Goal: Task Accomplishment & Management: Complete application form

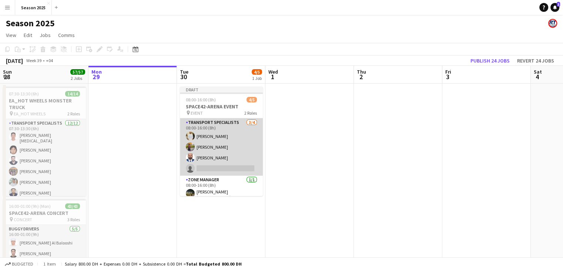
scroll to position [3, 0]
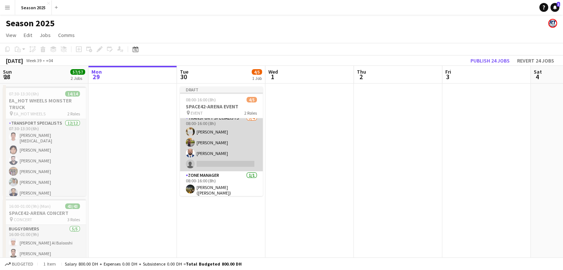
click at [229, 157] on app-card-role "Transport Specialists [DATE] 08:00-16:00 (8h) [PERSON_NAME] [PERSON_NAME] [PERS…" at bounding box center [221, 142] width 83 height 57
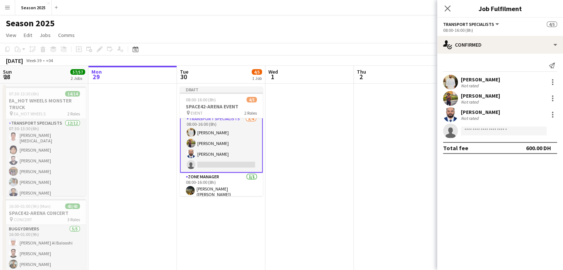
scroll to position [5, 0]
click at [482, 132] on input at bounding box center [504, 131] width 86 height 9
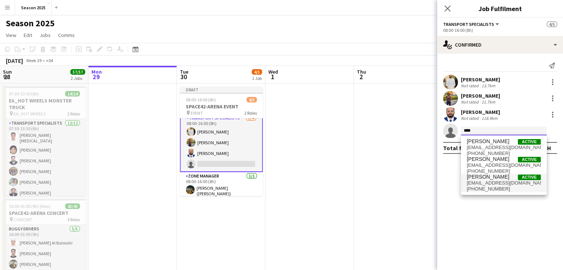
type input "****"
click at [498, 188] on span "[PHONE_NUMBER]" at bounding box center [504, 189] width 74 height 6
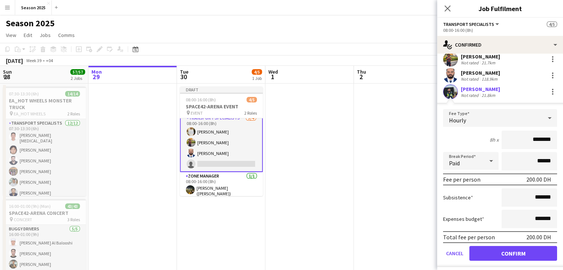
scroll to position [57, 0]
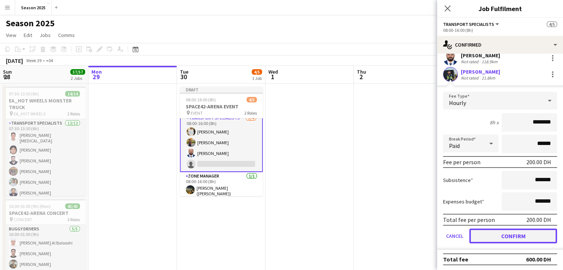
click at [512, 236] on button "Confirm" at bounding box center [513, 236] width 88 height 15
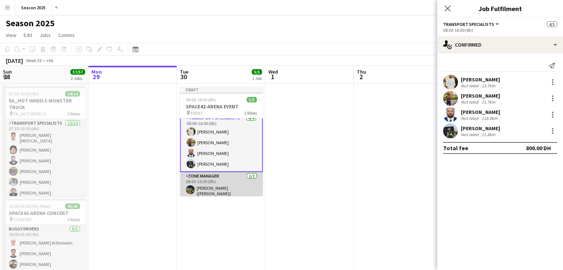
click at [196, 186] on app-card-role "Zone Manager [DATE] 08:00-16:00 (8h) [PERSON_NAME] ([PERSON_NAME])" at bounding box center [221, 185] width 83 height 27
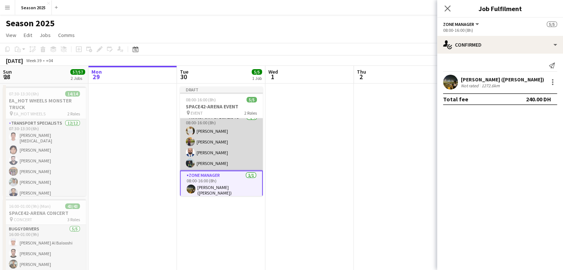
scroll to position [4, 0]
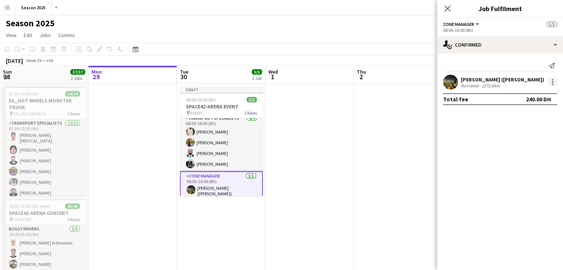
click at [551, 83] on div at bounding box center [552, 82] width 9 height 9
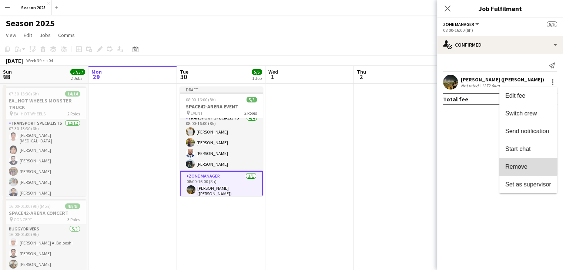
click at [524, 165] on span "Remove" at bounding box center [516, 167] width 22 height 6
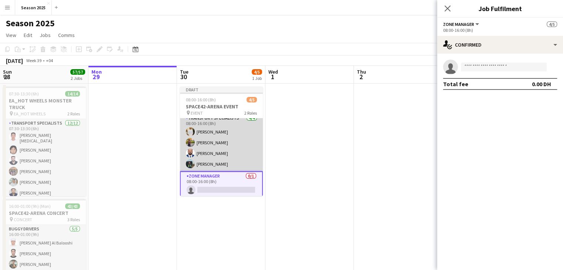
click at [225, 154] on app-card-role "Transport Specialists [DATE] 08:00-16:00 (8h) [PERSON_NAME] [PERSON_NAME] [PERS…" at bounding box center [221, 142] width 83 height 57
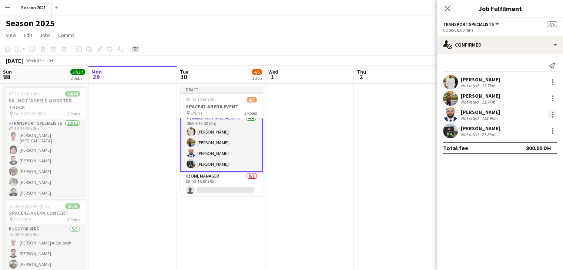
click at [552, 113] on div at bounding box center [552, 112] width 1 height 1
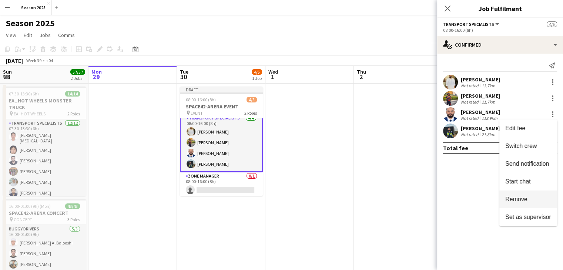
click at [519, 202] on span "Remove" at bounding box center [516, 199] width 22 height 6
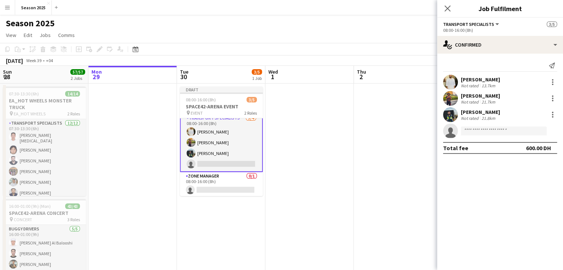
drag, startPoint x: 225, startPoint y: 185, endPoint x: 311, endPoint y: 164, distance: 88.8
click at [225, 185] on app-card-role "Zone Manager 0/1 08:00-16:00 (8h) single-neutral-actions" at bounding box center [221, 184] width 83 height 25
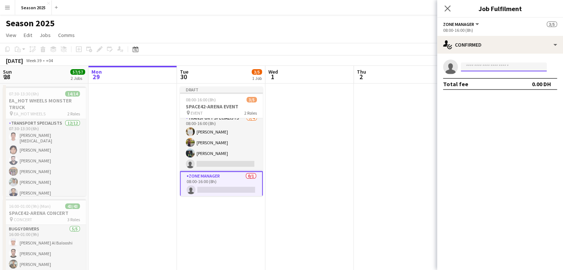
click at [484, 71] on body "Menu Boards Boards Boards All jobs Status Workforce Workforce My Workforce Recr…" at bounding box center [281, 168] width 563 height 336
click at [482, 69] on input at bounding box center [504, 67] width 86 height 9
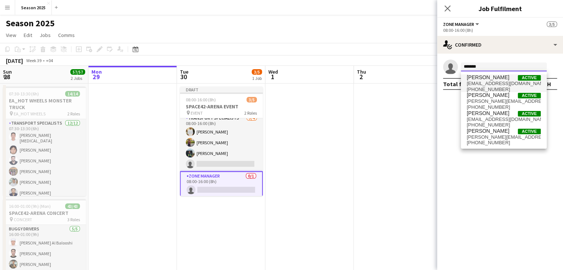
type input "*******"
click at [485, 83] on span "[EMAIL_ADDRESS][DOMAIN_NAME]" at bounding box center [504, 84] width 74 height 6
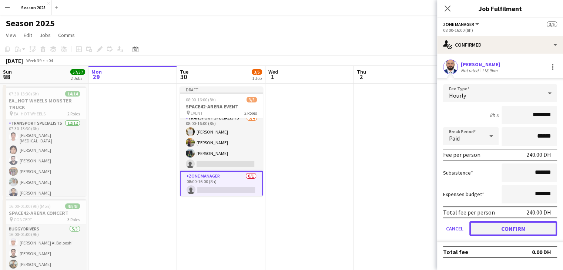
click at [498, 224] on button "Confirm" at bounding box center [513, 228] width 88 height 15
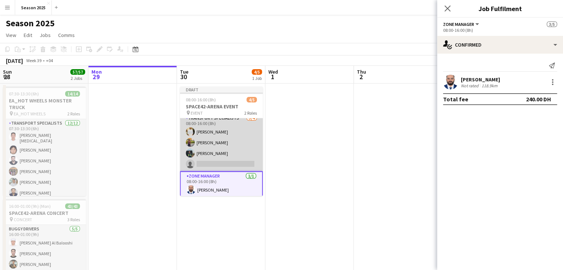
click at [237, 145] on app-card-role "Transport Specialists [DATE] 08:00-16:00 (8h) [PERSON_NAME] [PERSON_NAME] [PERS…" at bounding box center [221, 142] width 83 height 57
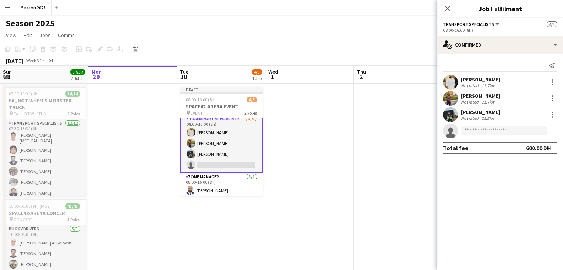
scroll to position [5, 0]
click at [493, 132] on input at bounding box center [504, 131] width 86 height 9
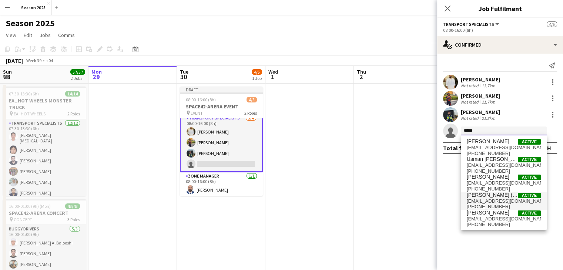
type input "*****"
click at [495, 201] on span "[EMAIL_ADDRESS][DOMAIN_NAME]" at bounding box center [504, 201] width 74 height 6
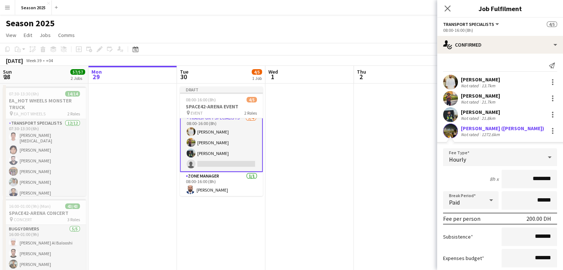
scroll to position [57, 0]
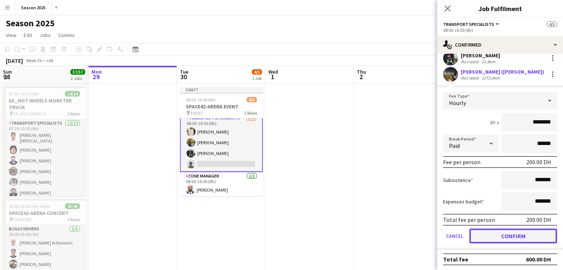
click at [500, 232] on button "Confirm" at bounding box center [513, 236] width 88 height 15
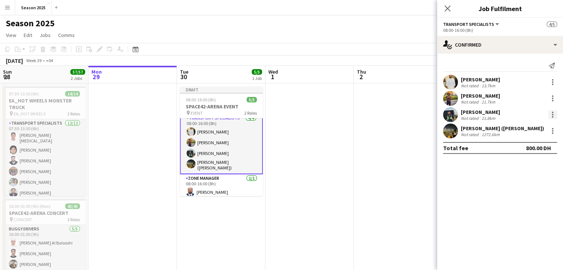
click at [553, 114] on div at bounding box center [552, 114] width 9 height 9
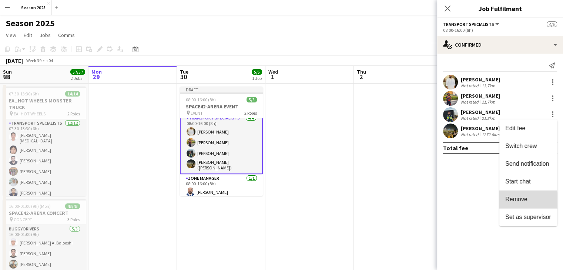
click at [514, 204] on button "Remove" at bounding box center [528, 200] width 58 height 18
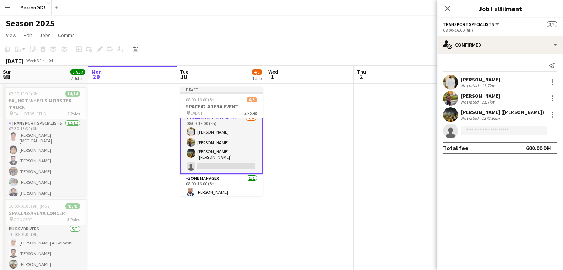
click at [495, 128] on input at bounding box center [504, 131] width 86 height 9
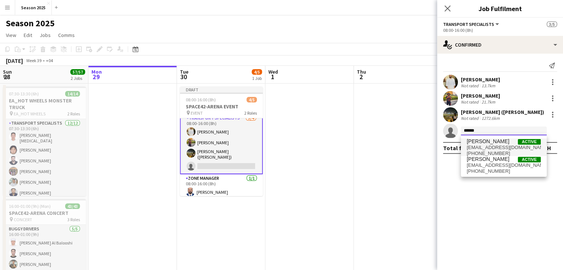
type input "******"
click at [507, 142] on span "[PERSON_NAME]" at bounding box center [488, 141] width 43 height 6
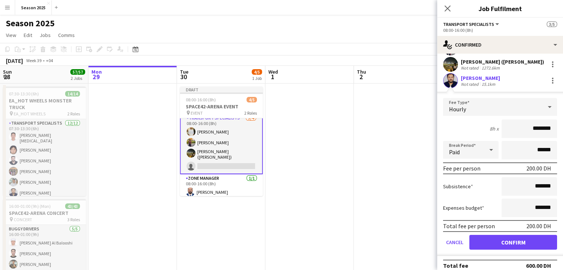
scroll to position [57, 0]
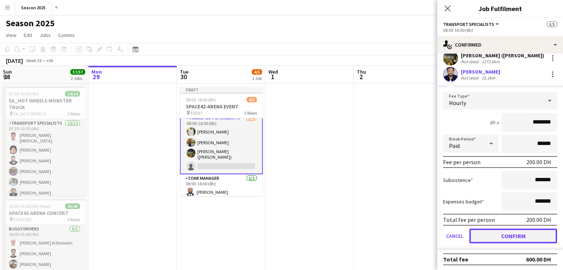
click at [508, 238] on button "Confirm" at bounding box center [513, 236] width 88 height 15
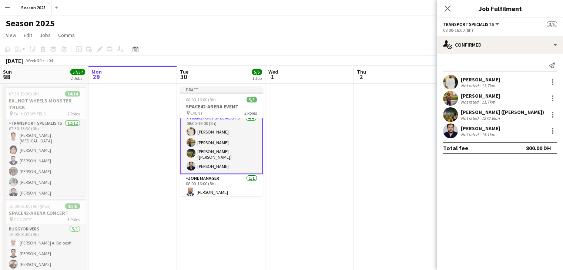
scroll to position [0, 0]
click at [445, 8] on icon "Close pop-in" at bounding box center [447, 8] width 7 height 7
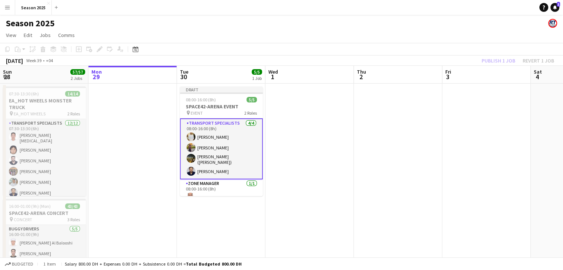
click at [283, 144] on app-date-cell at bounding box center [309, 204] width 88 height 240
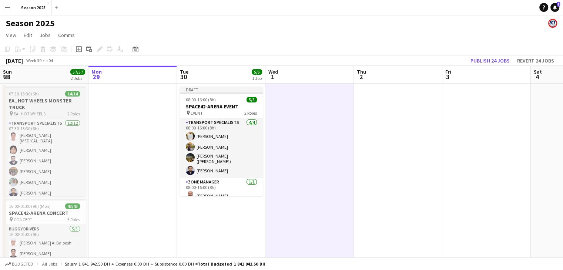
click at [53, 102] on h3 "EA_HOT WHEELS MONSTER TRUCK" at bounding box center [44, 103] width 83 height 13
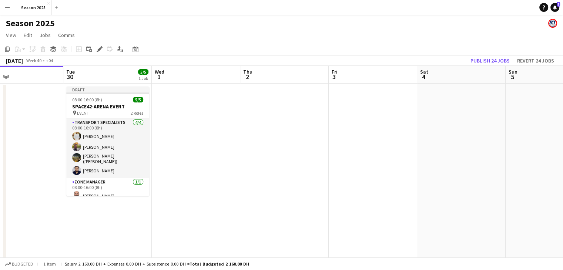
scroll to position [0, 293]
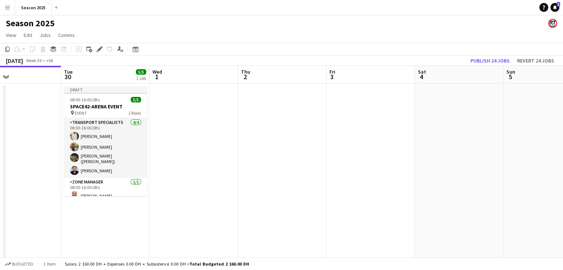
drag, startPoint x: 347, startPoint y: 159, endPoint x: 231, endPoint y: 162, distance: 115.8
click at [231, 162] on app-calendar-viewport "Fri 26 Sat 27 57/57 2 Jobs Sun 28 57/57 2 Jobs Mon 29 Tue 30 5/5 1 Job Wed 1 Th…" at bounding box center [281, 195] width 563 height 258
click at [437, 115] on app-date-cell at bounding box center [459, 204] width 88 height 240
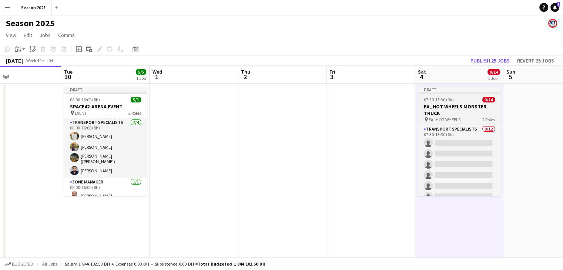
click at [434, 110] on h3 "EA_HOT WHEELS MONSTER TRUCK" at bounding box center [459, 109] width 83 height 13
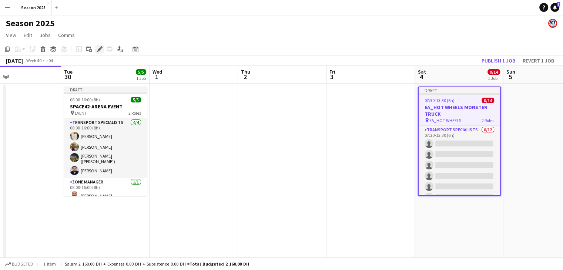
click at [99, 49] on icon at bounding box center [99, 49] width 4 height 4
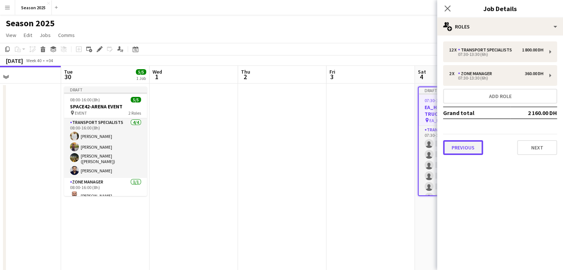
click at [454, 144] on button "Previous" at bounding box center [463, 147] width 40 height 15
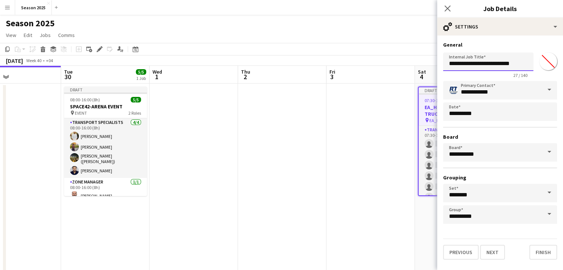
click at [455, 66] on input "**********" at bounding box center [488, 62] width 90 height 18
type input "**********"
click at [485, 249] on button "Next" at bounding box center [492, 252] width 25 height 15
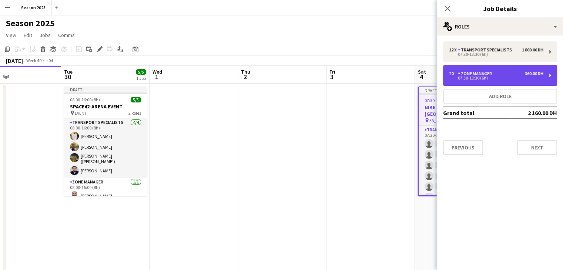
click at [485, 70] on div "2 x Zone Manager 360.00 DH 07:30-13:30 (6h)" at bounding box center [500, 75] width 114 height 21
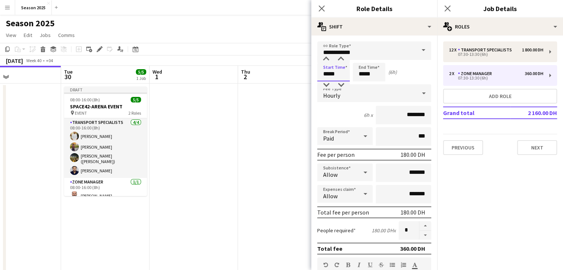
drag, startPoint x: 329, startPoint y: 77, endPoint x: 319, endPoint y: 74, distance: 9.8
click at [319, 74] on input "*****" at bounding box center [333, 72] width 33 height 18
type input "*****"
drag, startPoint x: 373, startPoint y: 74, endPoint x: 355, endPoint y: 68, distance: 18.4
click at [355, 70] on input "*****" at bounding box center [369, 72] width 33 height 18
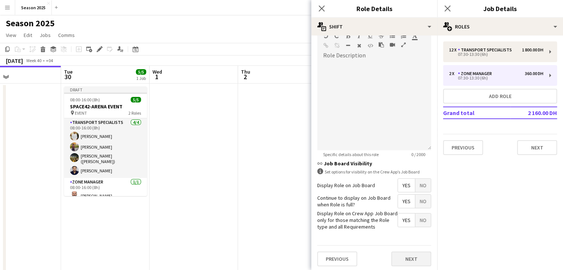
scroll to position [229, 0]
type input "*****"
click at [406, 253] on button "Next" at bounding box center [411, 258] width 40 height 15
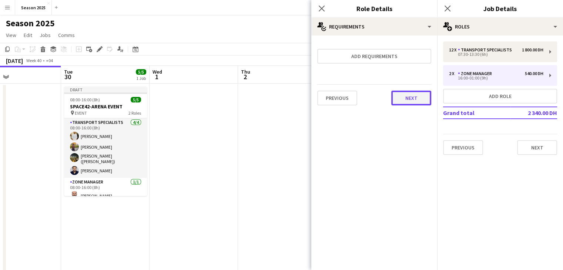
click at [411, 91] on button "Next" at bounding box center [411, 98] width 40 height 15
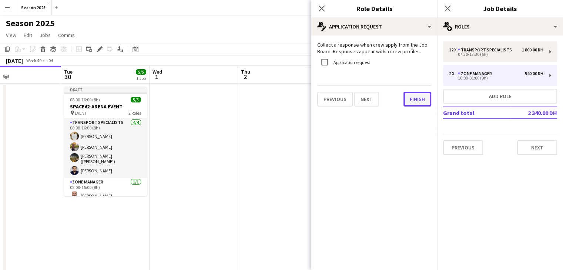
click at [417, 100] on button "Finish" at bounding box center [417, 99] width 28 height 15
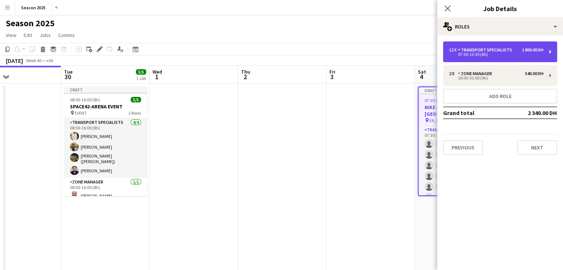
click at [462, 51] on div "Transport Specialists" at bounding box center [486, 49] width 57 height 5
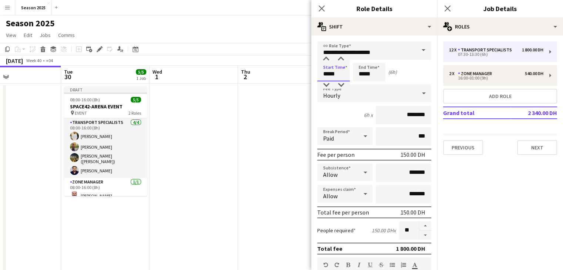
drag, startPoint x: 327, startPoint y: 73, endPoint x: 322, endPoint y: 74, distance: 5.2
click at [322, 74] on input "*****" at bounding box center [333, 72] width 33 height 18
drag, startPoint x: 340, startPoint y: 73, endPoint x: 331, endPoint y: 73, distance: 8.9
click at [331, 73] on input "*****" at bounding box center [333, 72] width 33 height 18
type input "*****"
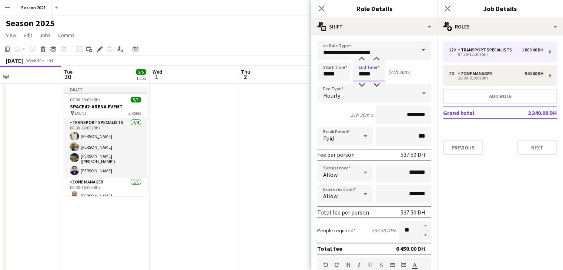
drag, startPoint x: 373, startPoint y: 74, endPoint x: 346, endPoint y: 61, distance: 30.0
click at [345, 73] on div "Start Time ***** End Time ***** (21h 30m)" at bounding box center [374, 72] width 114 height 18
type input "*****"
drag, startPoint x: 408, startPoint y: 233, endPoint x: 391, endPoint y: 228, distance: 17.1
click at [392, 228] on div "People required 225.00 DH x **" at bounding box center [374, 230] width 114 height 18
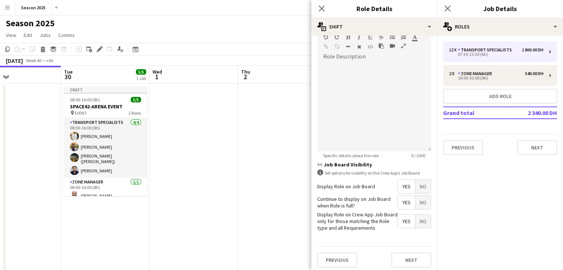
scroll to position [229, 0]
type input "**"
click at [405, 256] on button "Next" at bounding box center [411, 258] width 40 height 15
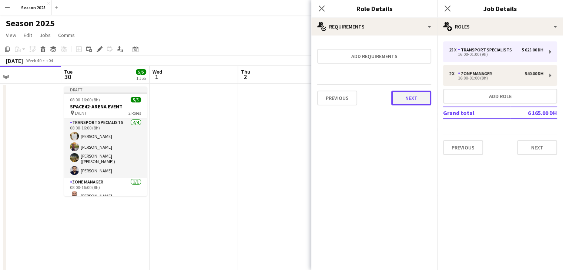
click at [408, 91] on button "Next" at bounding box center [411, 98] width 40 height 15
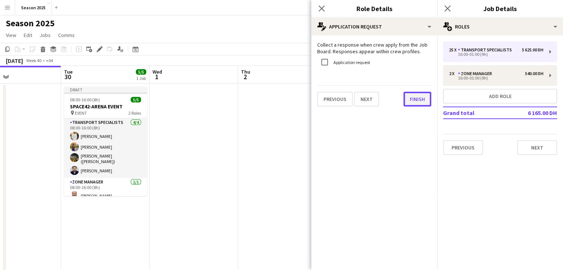
click at [408, 95] on button "Finish" at bounding box center [417, 99] width 28 height 15
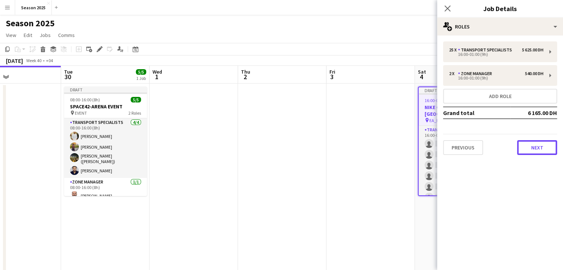
click at [521, 144] on button "Next" at bounding box center [537, 147] width 40 height 15
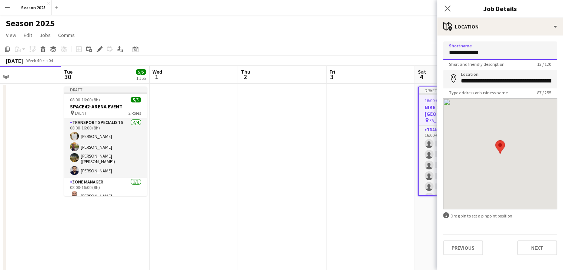
drag, startPoint x: 502, startPoint y: 57, endPoint x: 391, endPoint y: 56, distance: 111.4
click at [391, 56] on body "Menu Boards Boards Boards All jobs Status Workforce Workforce My Workforce Recr…" at bounding box center [281, 168] width 563 height 336
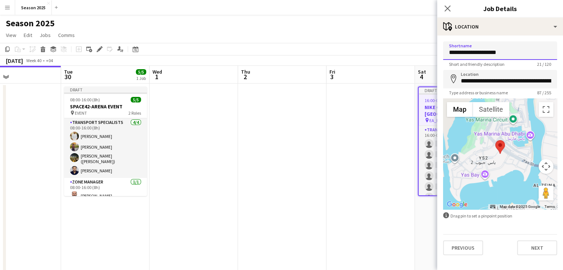
type input "**********"
click at [465, 87] on input "**********" at bounding box center [500, 79] width 114 height 18
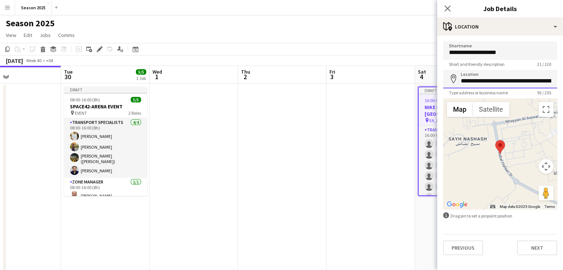
click at [502, 83] on input "**********" at bounding box center [500, 79] width 114 height 18
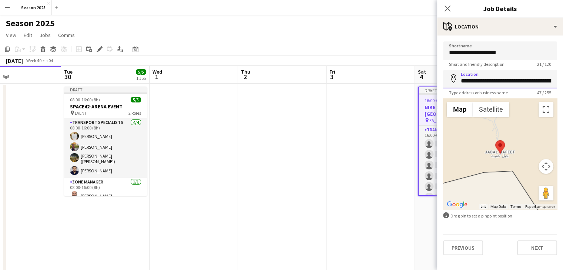
click at [520, 84] on input "**********" at bounding box center [500, 79] width 114 height 18
click at [491, 85] on input "**********" at bounding box center [500, 79] width 114 height 18
type input "**********"
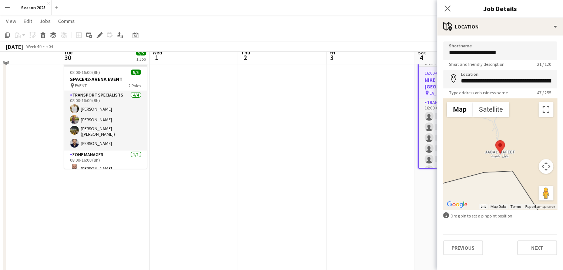
scroll to position [37, 0]
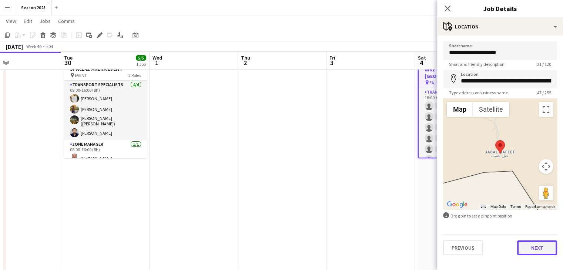
drag, startPoint x: 535, startPoint y: 246, endPoint x: 534, endPoint y: 240, distance: 6.2
click at [535, 247] on button "Next" at bounding box center [537, 247] width 40 height 15
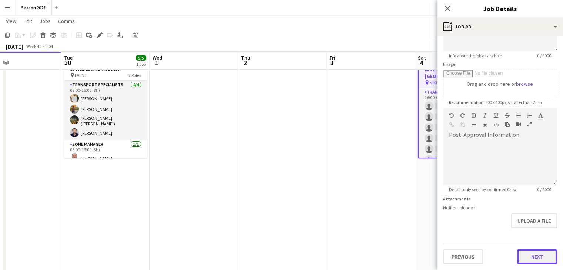
scroll to position [95, 0]
click at [530, 226] on form "**********" at bounding box center [500, 105] width 126 height 319
click at [531, 252] on button "Next" at bounding box center [537, 257] width 40 height 15
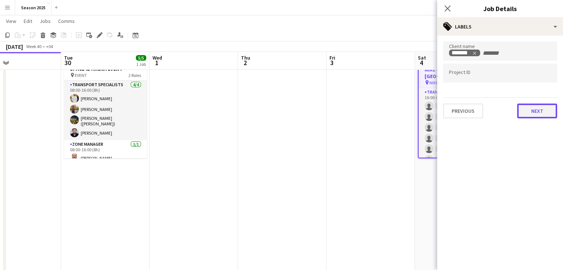
click at [534, 107] on button "Next" at bounding box center [537, 111] width 40 height 15
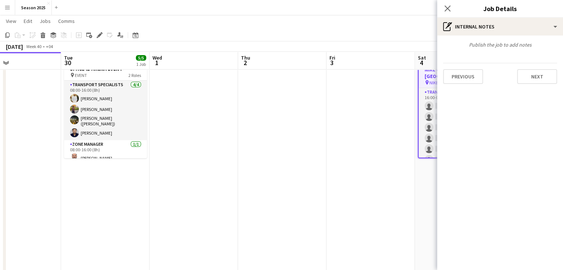
click at [533, 84] on div "Publish the job to add notes Previous Next" at bounding box center [500, 63] width 126 height 54
click at [533, 77] on button "Next" at bounding box center [537, 76] width 40 height 15
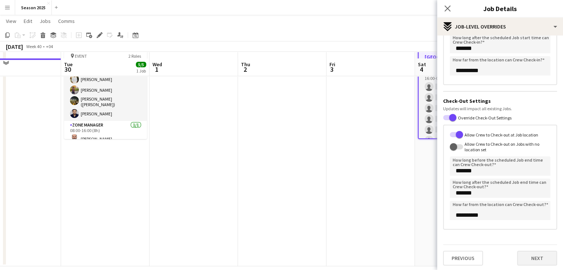
scroll to position [65, 0]
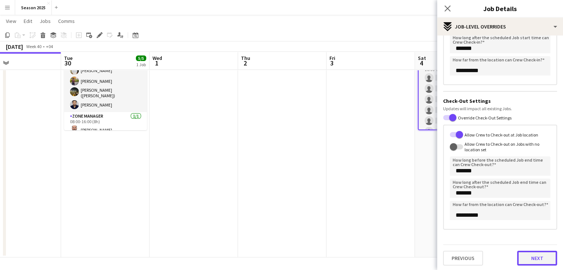
click at [537, 262] on button "Next" at bounding box center [537, 258] width 40 height 15
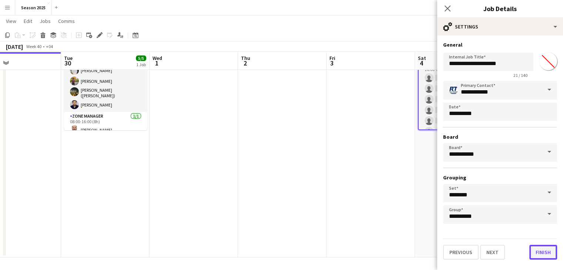
click at [546, 252] on button "Finish" at bounding box center [543, 252] width 28 height 15
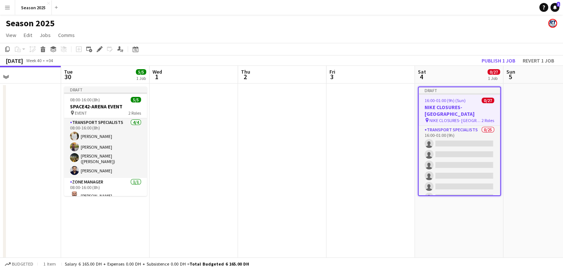
click at [466, 109] on h3 "NIKE CLOSURES- [GEOGRAPHIC_DATA]" at bounding box center [458, 110] width 81 height 13
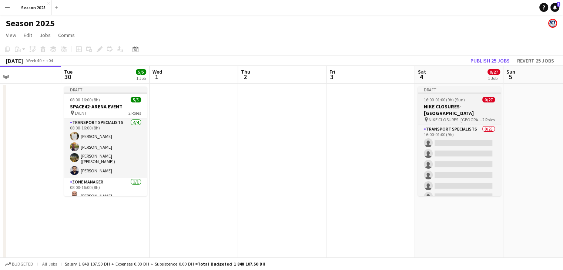
click at [459, 103] on app-job-card "Draft 16:00-01:00 (9h) (Sun) 0/27 NIKE CLOSURES- [GEOGRAPHIC_DATA] pin NIKE CLO…" at bounding box center [459, 142] width 83 height 110
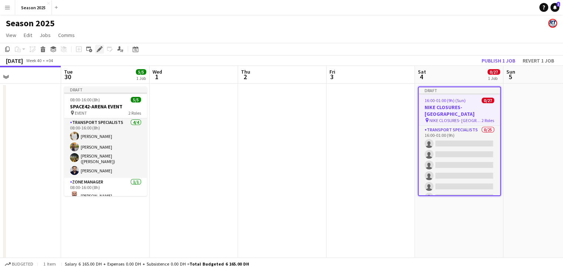
click at [99, 51] on icon "Edit" at bounding box center [100, 49] width 6 height 6
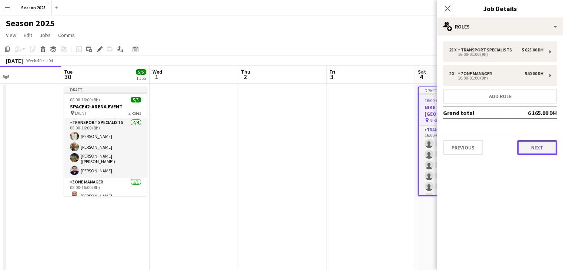
click at [521, 149] on button "Next" at bounding box center [537, 147] width 40 height 15
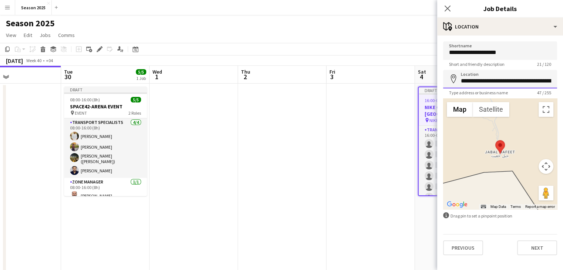
click at [480, 82] on input "**********" at bounding box center [500, 79] width 114 height 18
click at [524, 84] on input "**********" at bounding box center [500, 79] width 114 height 18
type input "**********"
click at [504, 149] on img at bounding box center [500, 147] width 10 height 14
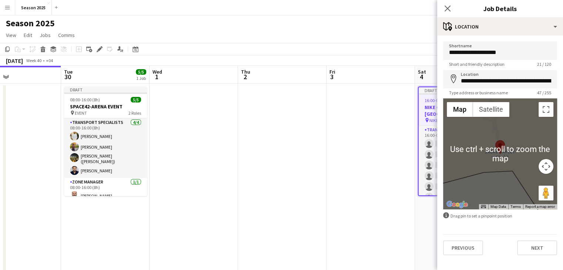
click at [542, 166] on button "Map camera controls" at bounding box center [545, 166] width 15 height 15
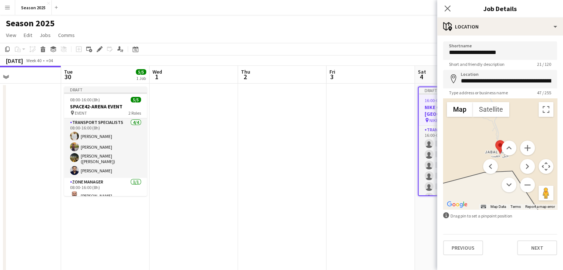
click at [545, 169] on button "Map camera controls" at bounding box center [545, 166] width 15 height 15
click at [544, 166] on button "Map camera controls" at bounding box center [545, 166] width 15 height 15
click at [546, 188] on button "Drag Pegman onto the map to open Street View" at bounding box center [545, 193] width 15 height 15
click at [495, 140] on area at bounding box center [495, 140] width 0 height 0
click at [545, 196] on button "Drag Pegman onto the map to open Street View" at bounding box center [545, 193] width 15 height 15
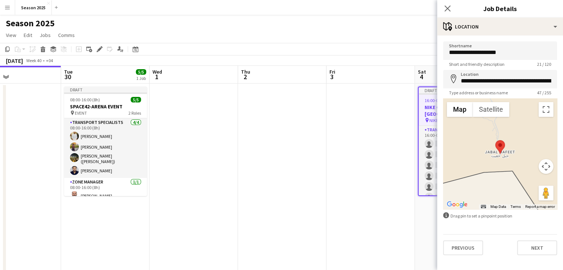
click at [495, 140] on area at bounding box center [495, 140] width 0 height 0
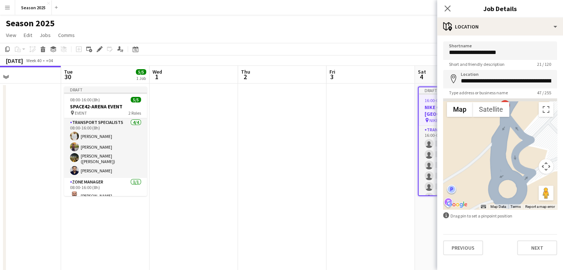
drag, startPoint x: 514, startPoint y: 129, endPoint x: 522, endPoint y: 168, distance: 40.1
click at [523, 168] on div "No data available." at bounding box center [500, 153] width 114 height 111
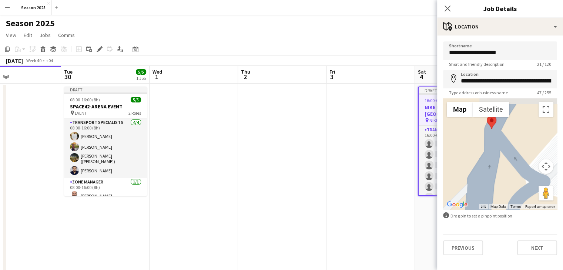
drag, startPoint x: 518, startPoint y: 137, endPoint x: 520, endPoint y: 199, distance: 62.2
click at [520, 199] on div "No data available." at bounding box center [500, 153] width 114 height 111
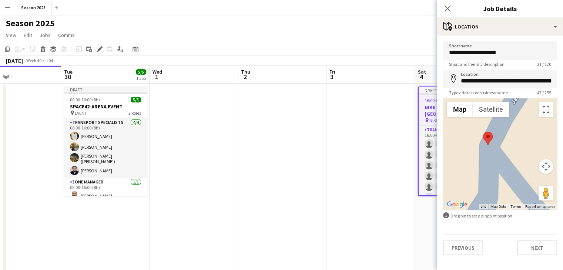
drag, startPoint x: 505, startPoint y: 137, endPoint x: 516, endPoint y: 169, distance: 34.5
click at [516, 188] on div "No data available." at bounding box center [500, 153] width 114 height 111
click at [484, 131] on area at bounding box center [484, 131] width 0 height 0
click at [545, 194] on button "Drag Pegman onto the map to open Street View" at bounding box center [545, 193] width 15 height 15
click at [545, 168] on button "Map camera controls" at bounding box center [545, 166] width 15 height 15
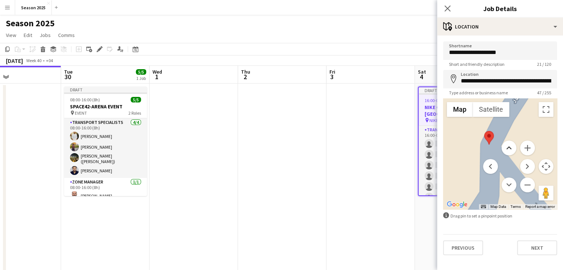
click at [507, 149] on button "Move up" at bounding box center [508, 148] width 15 height 15
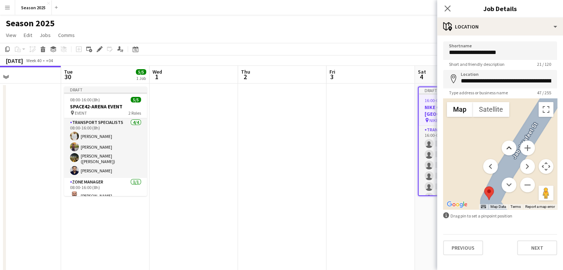
click at [507, 149] on button "Move up" at bounding box center [508, 148] width 15 height 15
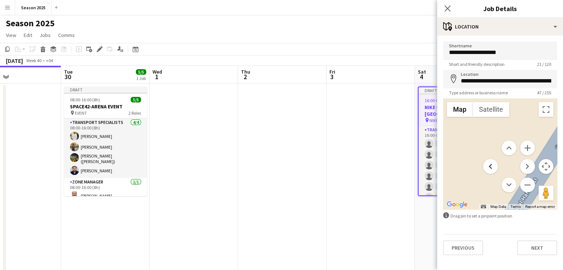
click at [488, 164] on button "Move left" at bounding box center [490, 166] width 15 height 15
click at [507, 186] on button "Move down" at bounding box center [508, 185] width 15 height 15
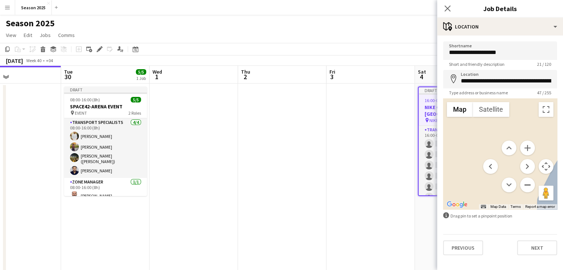
click at [524, 183] on button "Zoom out" at bounding box center [527, 185] width 15 height 15
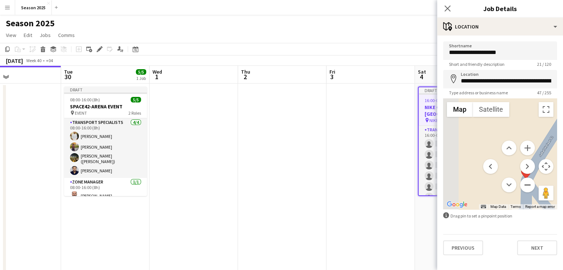
click at [524, 183] on button "Zoom out" at bounding box center [527, 185] width 15 height 15
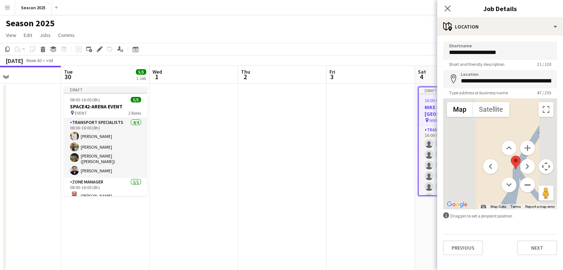
click at [524, 183] on button "Zoom out" at bounding box center [527, 185] width 15 height 15
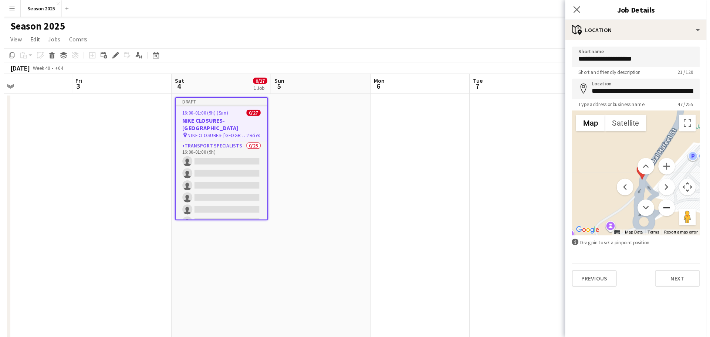
scroll to position [0, 293]
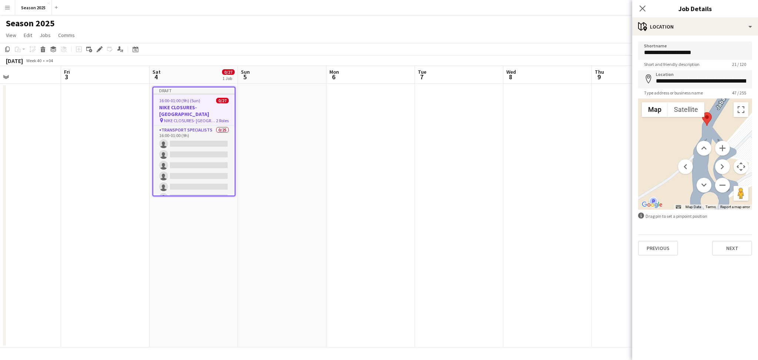
click at [562, 270] on mat-expansion-panel "**********" at bounding box center [695, 198] width 126 height 324
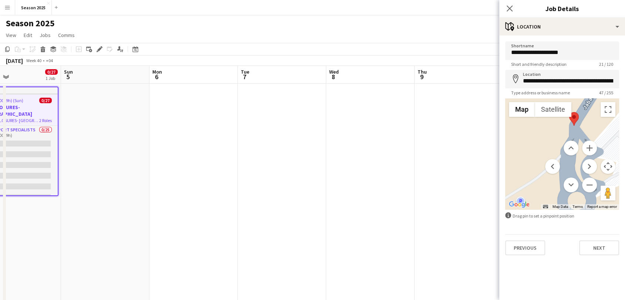
click at [562, 162] on menu at bounding box center [571, 167] width 52 height 52
drag, startPoint x: 569, startPoint y: 162, endPoint x: 545, endPoint y: 143, distance: 30.9
click at [533, 183] on div "No data available. Use ctrl + scroll to zoom the map Map Terrain Satellite Labe…" at bounding box center [562, 153] width 114 height 111
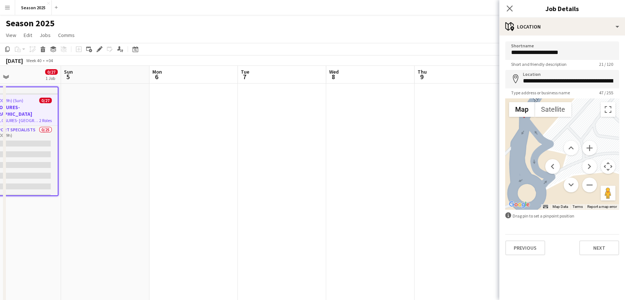
drag, startPoint x: 545, startPoint y: 134, endPoint x: 495, endPoint y: 126, distance: 50.6
click at [494, 127] on body "Menu Boards Boards Boards All jobs Status Workforce Workforce My Workforce Recr…" at bounding box center [312, 168] width 625 height 336
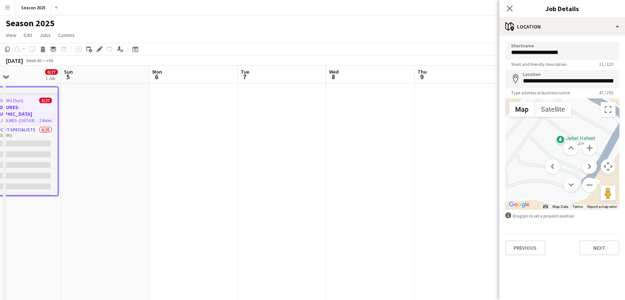
drag, startPoint x: 564, startPoint y: 125, endPoint x: 530, endPoint y: 140, distance: 37.3
click at [488, 153] on body "Menu Boards Boards Boards All jobs Status Workforce Workforce My Workforce Recr…" at bounding box center [312, 168] width 625 height 336
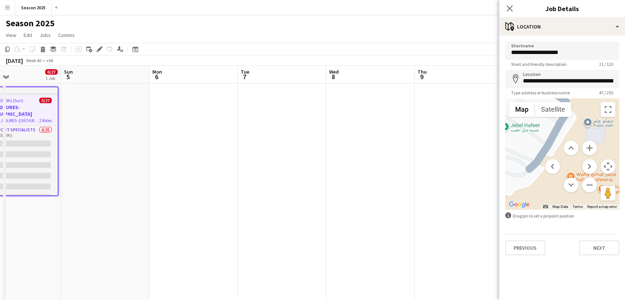
drag, startPoint x: 565, startPoint y: 134, endPoint x: 535, endPoint y: 132, distance: 30.4
click at [506, 121] on div "No data available." at bounding box center [562, 153] width 114 height 111
drag, startPoint x: 564, startPoint y: 154, endPoint x: 532, endPoint y: 126, distance: 41.9
click at [532, 126] on div "No data available. Use ctrl + scroll to zoom the map Map Terrain Satellite Labe…" at bounding box center [562, 153] width 114 height 111
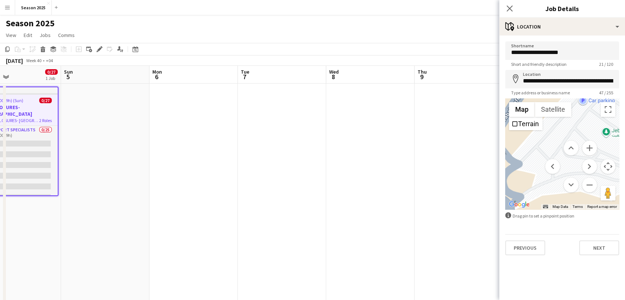
drag, startPoint x: 530, startPoint y: 166, endPoint x: 618, endPoint y: 164, distance: 88.5
click at [562, 169] on html "Menu Boards Boards Boards All jobs Status Workforce Workforce My Workforce Recr…" at bounding box center [312, 168] width 625 height 336
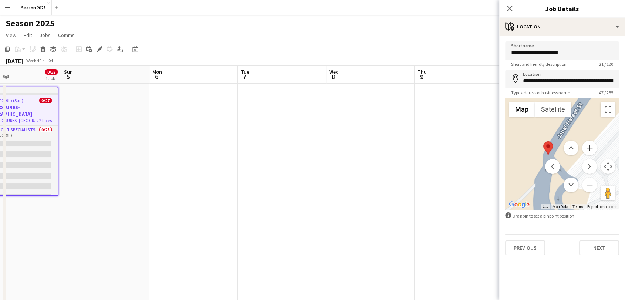
drag, startPoint x: 524, startPoint y: 131, endPoint x: 583, endPoint y: 149, distance: 61.2
click at [562, 149] on div "No data available. Use ctrl + scroll to zoom the map Map Terrain Satellite Labe…" at bounding box center [562, 153] width 114 height 111
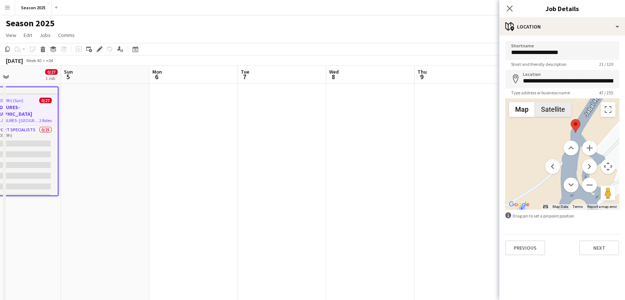
drag, startPoint x: 539, startPoint y: 128, endPoint x: 570, endPoint y: 106, distance: 37.6
click at [562, 106] on div "No data available. Use ctrl + scroll to zoom the map Map Terrain Satellite Labe…" at bounding box center [562, 153] width 114 height 111
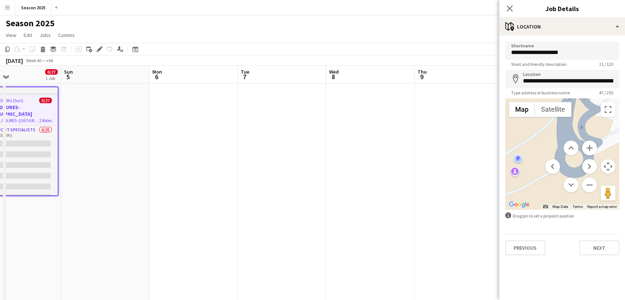
drag, startPoint x: 539, startPoint y: 184, endPoint x: 534, endPoint y: 134, distance: 49.8
click at [534, 134] on div "No data available." at bounding box center [562, 153] width 114 height 111
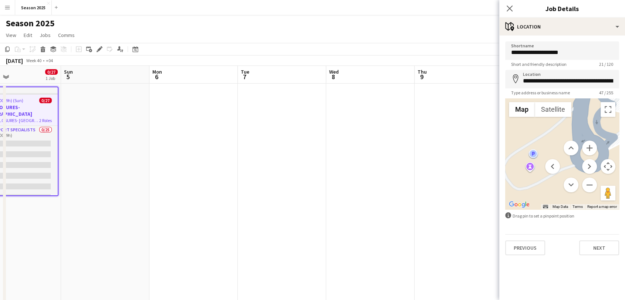
drag, startPoint x: 525, startPoint y: 179, endPoint x: 548, endPoint y: 174, distance: 23.2
click at [548, 174] on div "No data available. Use ctrl + scroll to zoom the map Map Terrain Satellite Labe…" at bounding box center [562, 153] width 114 height 111
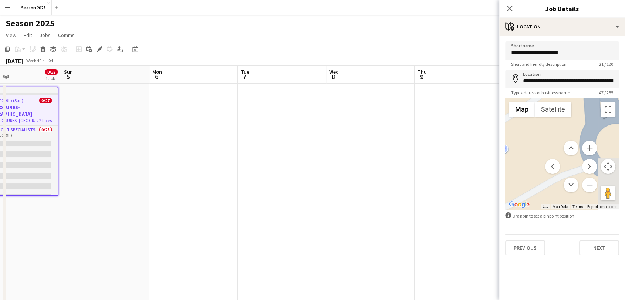
drag, startPoint x: 531, startPoint y: 182, endPoint x: 492, endPoint y: 192, distance: 39.5
click at [492, 192] on body "Menu Boards Boards Boards All jobs Status Workforce Workforce My Workforce Recr…" at bounding box center [312, 168] width 625 height 336
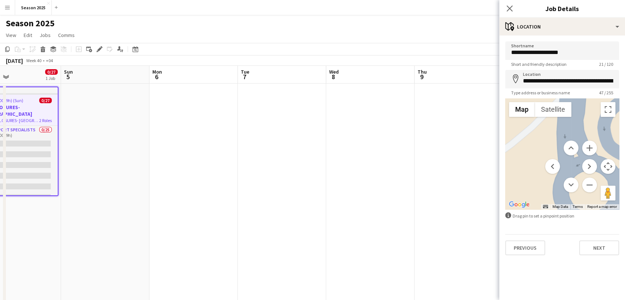
drag, startPoint x: 537, startPoint y: 137, endPoint x: 510, endPoint y: 184, distance: 54.8
click at [510, 184] on div "No data available." at bounding box center [562, 153] width 114 height 111
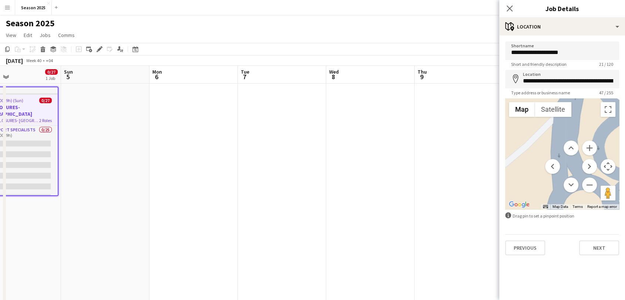
drag, startPoint x: 526, startPoint y: 152, endPoint x: 519, endPoint y: 176, distance: 25.6
click at [511, 196] on div "No data available." at bounding box center [562, 153] width 114 height 111
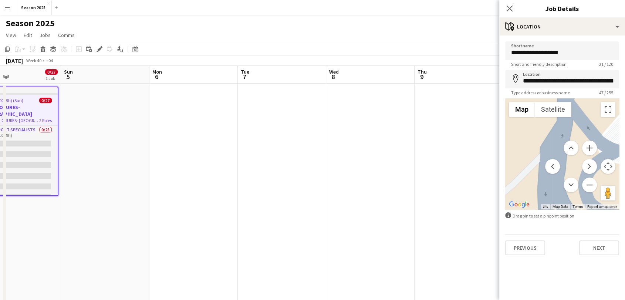
drag, startPoint x: 529, startPoint y: 154, endPoint x: 526, endPoint y: 164, distance: 10.1
click at [518, 179] on div "No data available." at bounding box center [562, 153] width 114 height 111
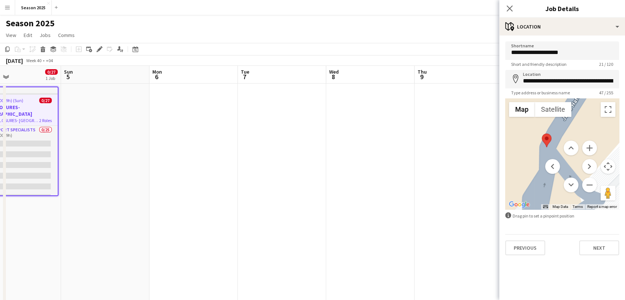
click at [524, 175] on div "No data available." at bounding box center [562, 153] width 114 height 111
click at [562, 244] on button "Next" at bounding box center [599, 247] width 40 height 15
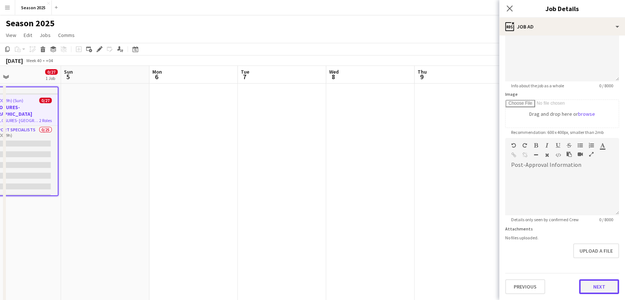
scroll to position [65, 0]
click at [562, 262] on form "**********" at bounding box center [562, 135] width 126 height 319
click at [562, 270] on button "Next" at bounding box center [599, 287] width 40 height 15
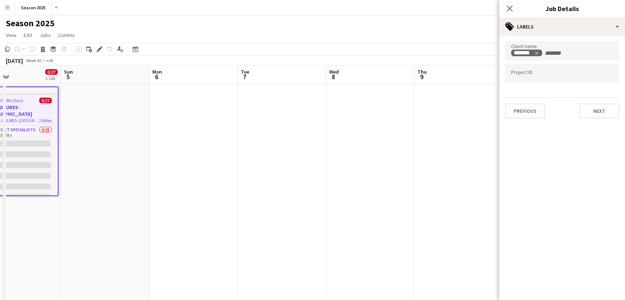
scroll to position [0, 0]
click at [562, 107] on button "Next" at bounding box center [599, 111] width 40 height 15
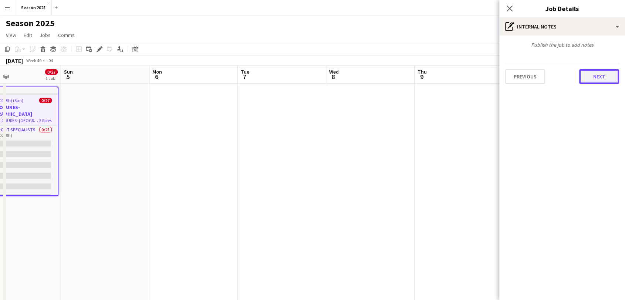
click at [562, 83] on button "Next" at bounding box center [599, 76] width 40 height 15
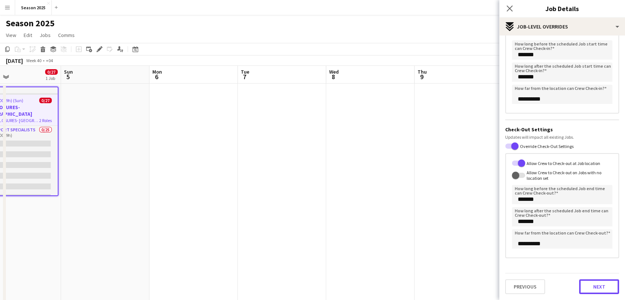
click at [562, 270] on div "Previous Next" at bounding box center [562, 283] width 114 height 21
click at [562, 270] on button "Next" at bounding box center [599, 287] width 40 height 15
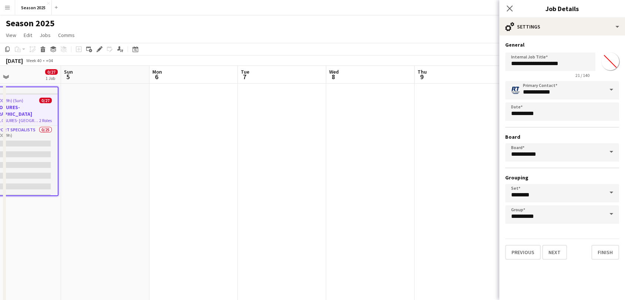
scroll to position [0, 0]
click at [562, 250] on button "Finish" at bounding box center [606, 252] width 28 height 15
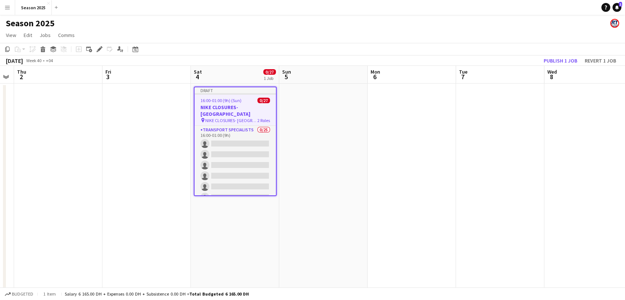
scroll to position [0, 156]
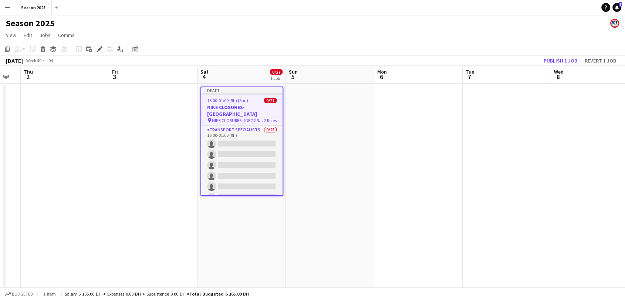
drag, startPoint x: 209, startPoint y: 142, endPoint x: 390, endPoint y: 140, distance: 181.3
click at [411, 147] on app-calendar-viewport "Tue 30 5/5 1 Job Wed 1 Thu 2 Fri 3 Sat 4 0/27 1 Job Sun 5 Mon 6 Tue 7 Wed 8 Thu…" at bounding box center [312, 195] width 625 height 258
click at [225, 107] on h3 "NIKE CLOSURES- [GEOGRAPHIC_DATA]" at bounding box center [241, 110] width 81 height 13
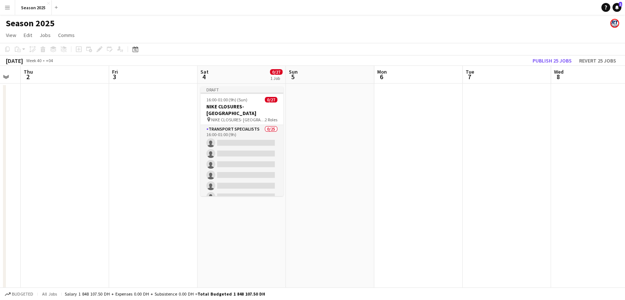
click at [415, 101] on app-date-cell at bounding box center [418, 204] width 88 height 240
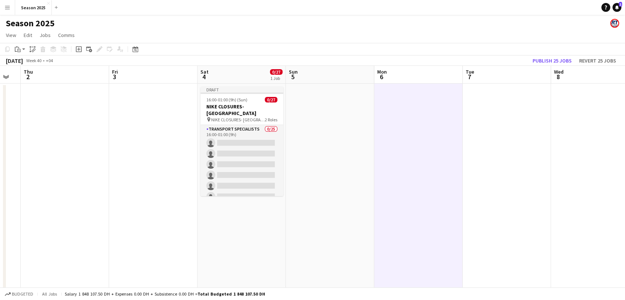
scroll to position [0, 157]
click at [246, 102] on div "16:00-01:00 (9h) (Sun) 0/27" at bounding box center [241, 100] width 83 height 6
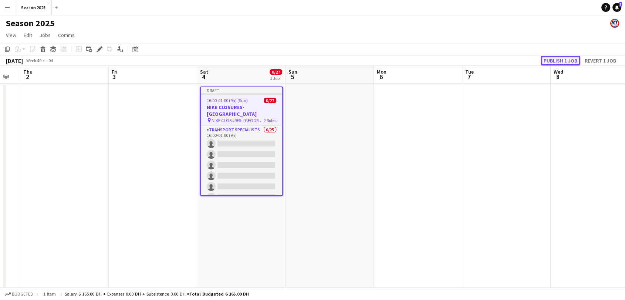
click at [562, 59] on button "Publish 1 job" at bounding box center [561, 61] width 40 height 10
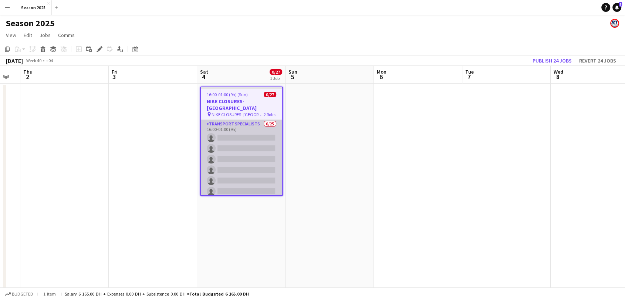
click at [239, 129] on app-card-role "Transport Specialists 0/25 16:00-01:00 (9h) single-neutral-actions single-neutr…" at bounding box center [241, 261] width 81 height 283
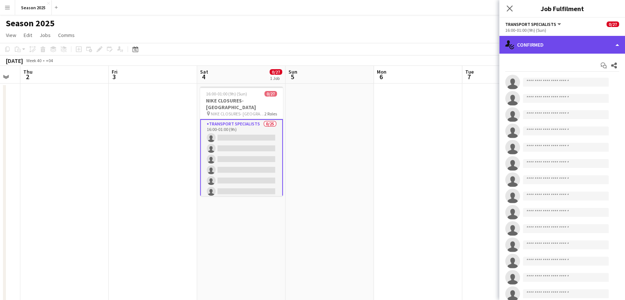
click at [518, 36] on div "single-neutral-actions-check-2 Confirmed" at bounding box center [562, 45] width 126 height 18
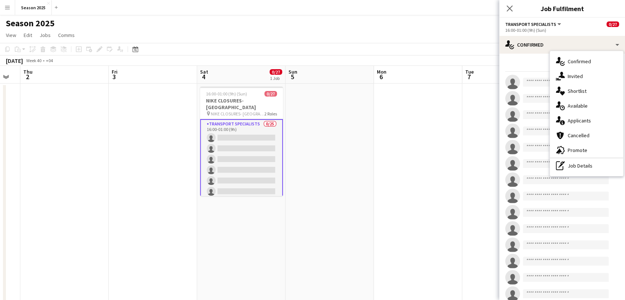
click at [562, 148] on span "Promote" at bounding box center [578, 150] width 20 height 7
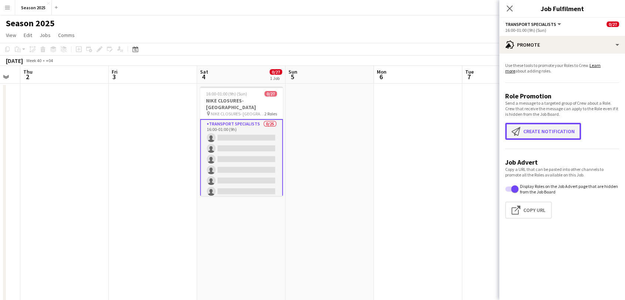
click at [558, 128] on button "Create notification Create notification" at bounding box center [543, 131] width 76 height 17
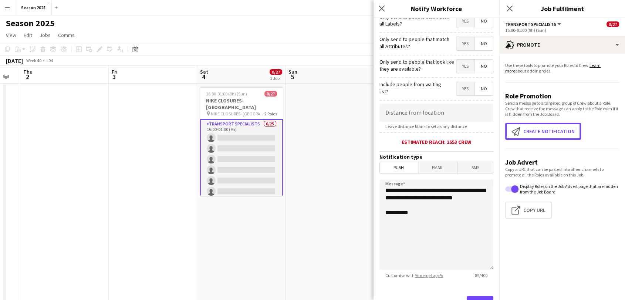
scroll to position [110, 0]
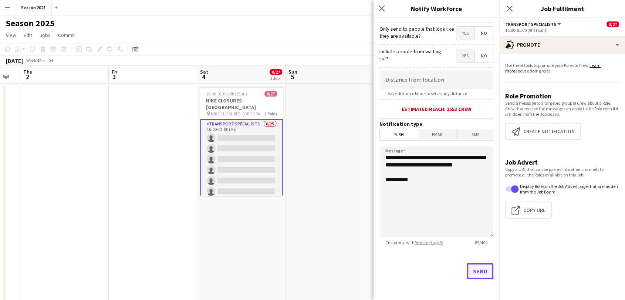
click at [473, 270] on button "Send" at bounding box center [480, 271] width 27 height 16
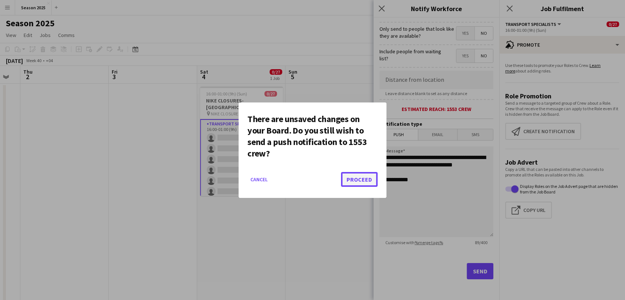
click at [366, 182] on button "Proceed" at bounding box center [359, 179] width 37 height 15
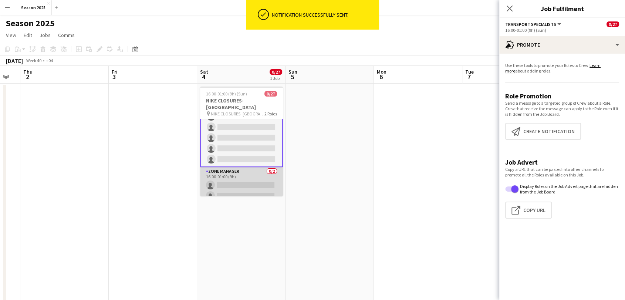
click at [240, 173] on app-card-role "Zone Manager 0/2 16:00-01:00 (9h) single-neutral-actions single-neutral-actions" at bounding box center [241, 185] width 83 height 36
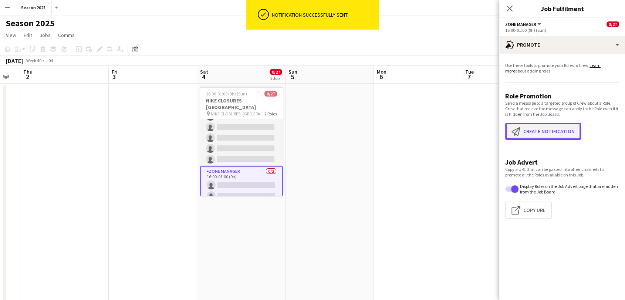
click at [553, 132] on button "Create notification Create notification" at bounding box center [543, 131] width 76 height 17
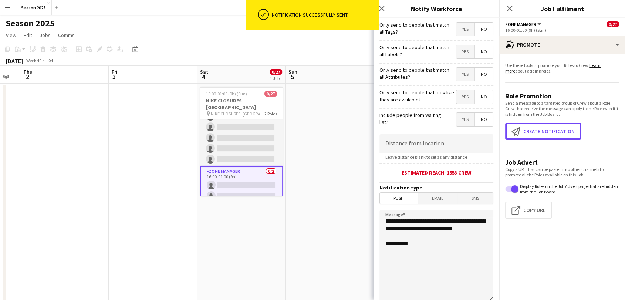
scroll to position [110, 0]
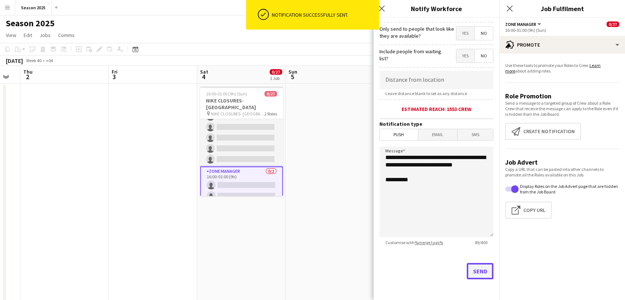
click at [477, 270] on button "Send" at bounding box center [480, 271] width 27 height 16
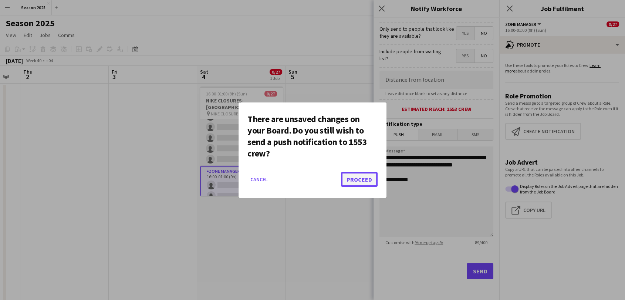
click at [367, 177] on button "Proceed" at bounding box center [359, 179] width 37 height 15
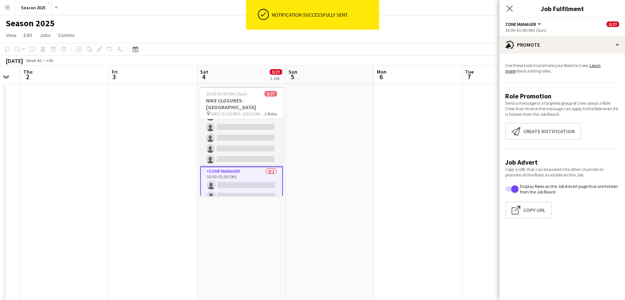
click at [509, 7] on icon "Close pop-in" at bounding box center [510, 9] width 6 height 6
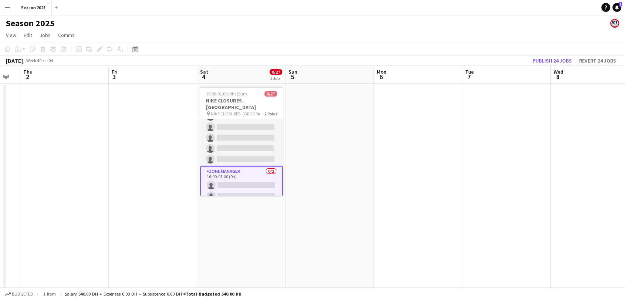
click at [373, 180] on app-date-cell at bounding box center [330, 204] width 88 height 240
